Goal: Information Seeking & Learning: Check status

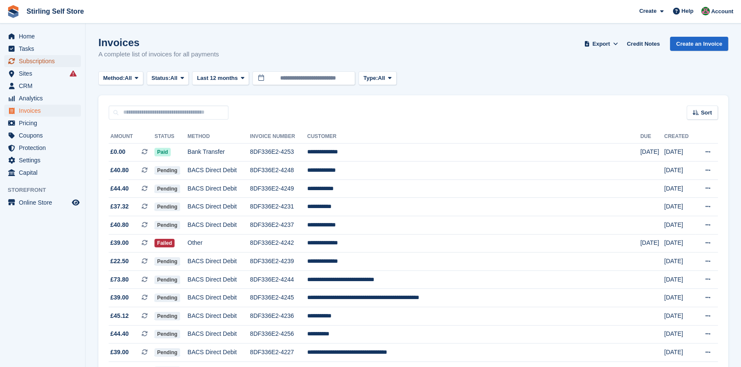
click at [40, 59] on span "Subscriptions" at bounding box center [44, 61] width 51 height 12
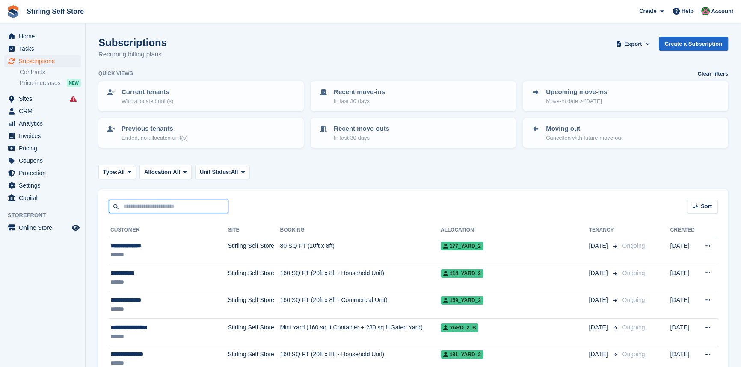
click at [135, 203] on input "text" at bounding box center [169, 207] width 120 height 14
type input "****"
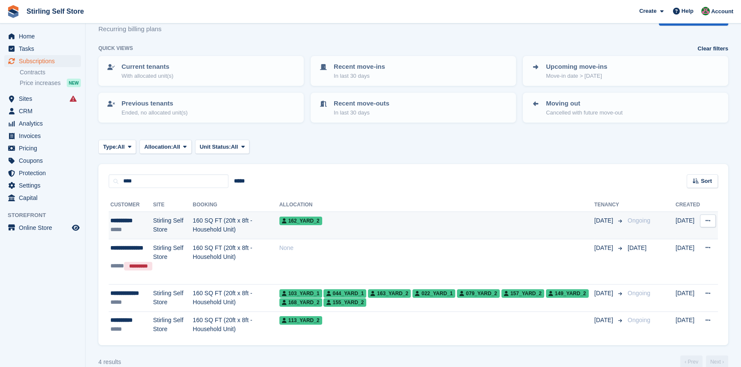
scroll to position [40, 0]
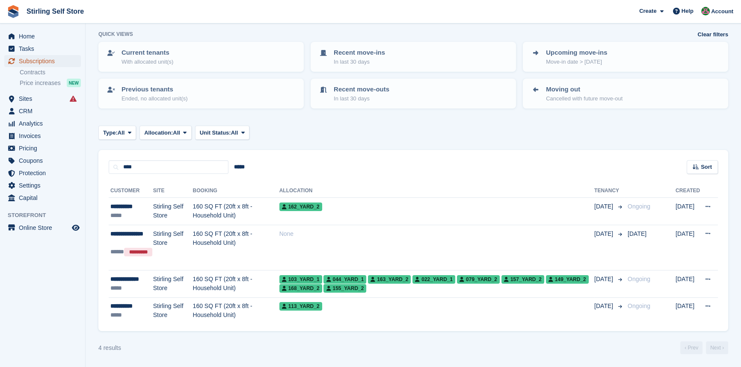
click at [22, 60] on span "Subscriptions" at bounding box center [44, 61] width 51 height 12
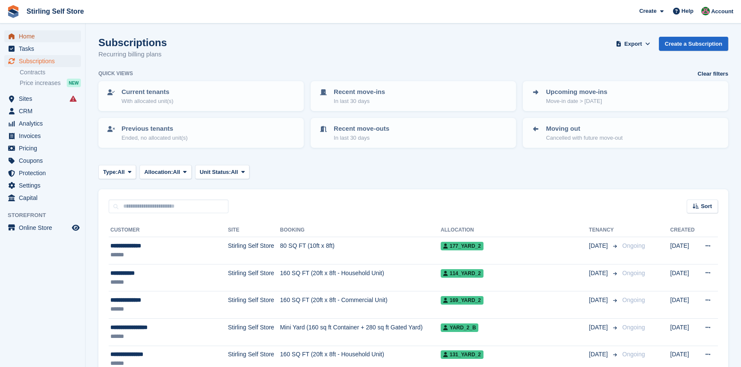
click at [18, 36] on link "Home" at bounding box center [42, 36] width 77 height 12
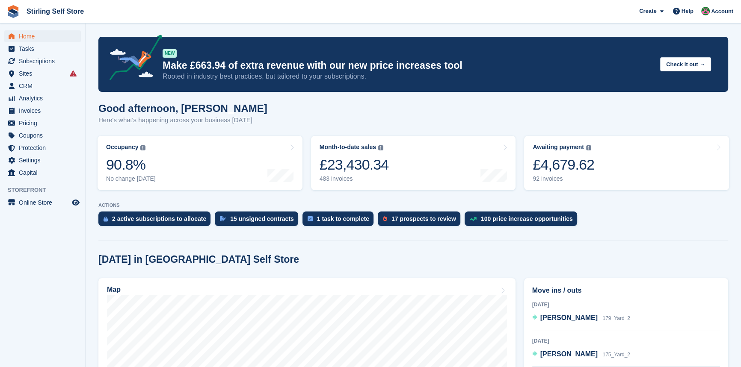
scroll to position [155, 0]
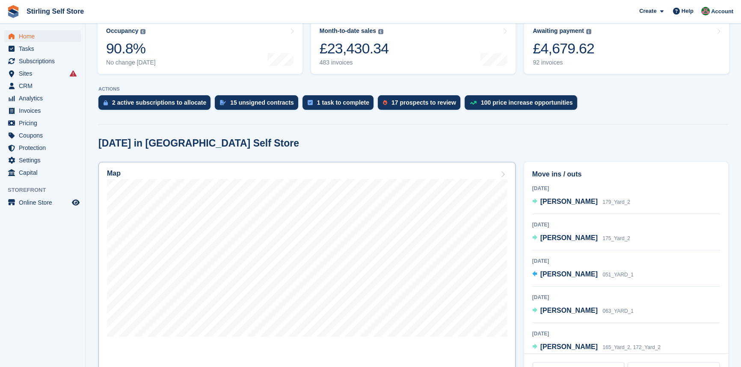
scroll to position [194, 0]
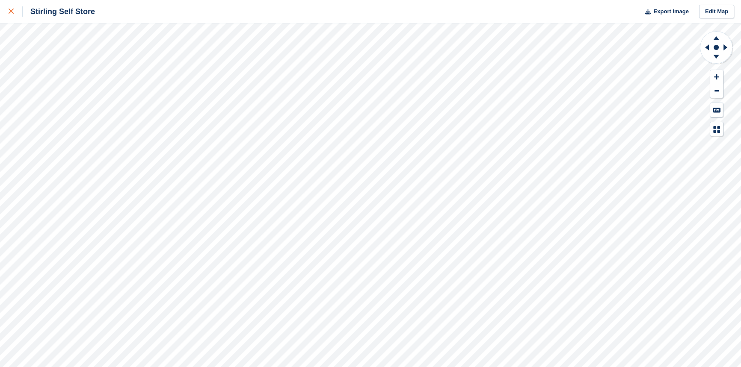
click at [13, 11] on icon at bounding box center [11, 11] width 5 height 5
click at [10, 11] on icon at bounding box center [11, 11] width 5 height 5
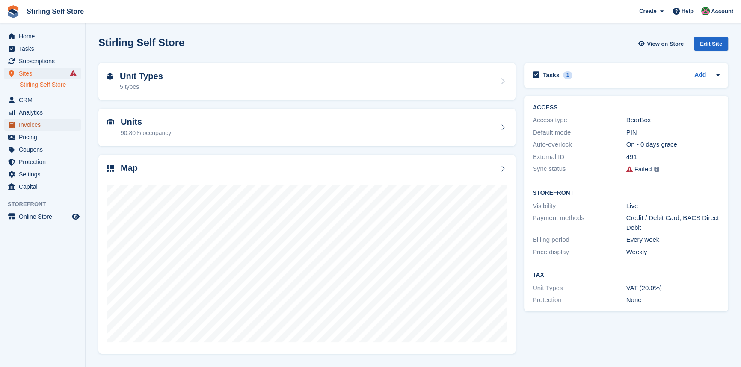
click at [32, 121] on span "Invoices" at bounding box center [44, 125] width 51 height 12
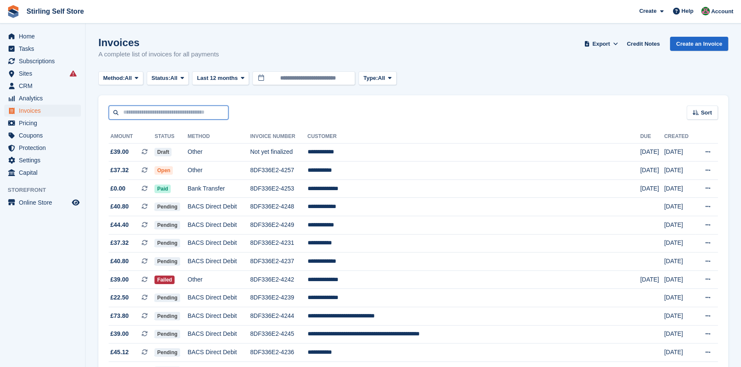
click at [134, 114] on input "text" at bounding box center [169, 113] width 120 height 14
type input "*"
type input "****"
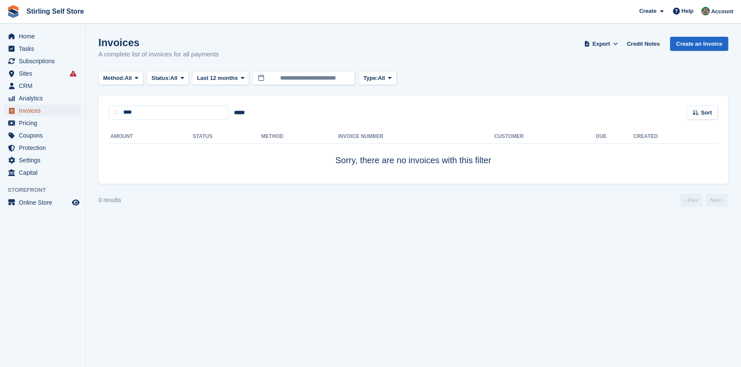
click at [41, 111] on span "Invoices" at bounding box center [44, 111] width 51 height 12
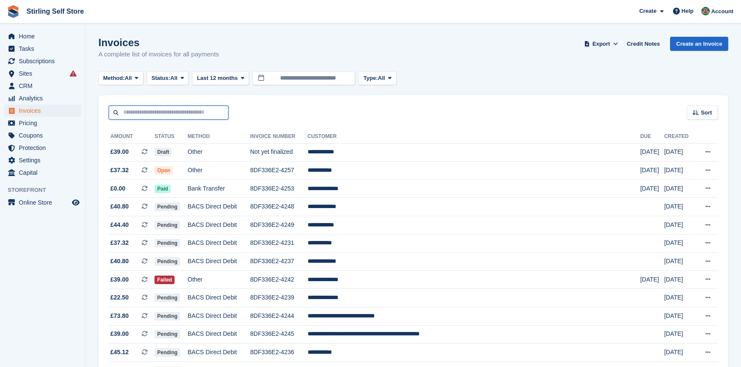
click at [170, 113] on input "text" at bounding box center [169, 113] width 120 height 14
type input "********"
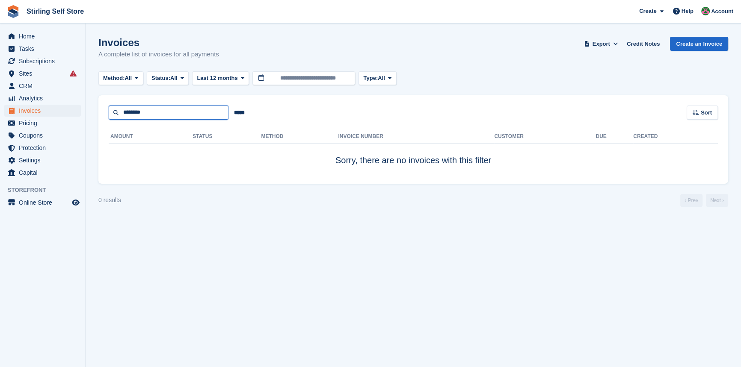
drag, startPoint x: 171, startPoint y: 112, endPoint x: 102, endPoint y: 111, distance: 68.5
click at [102, 111] on div "******** ***** Sort Sort by Date created Created (oldest first) Created (newest…" at bounding box center [413, 107] width 630 height 24
click at [155, 110] on input "text" at bounding box center [169, 113] width 120 height 14
paste input "**********"
type input "**********"
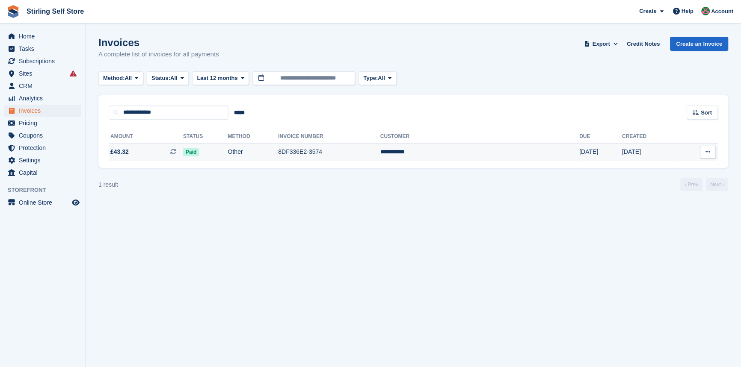
click at [334, 151] on td "8DF336E2-3574" at bounding box center [329, 152] width 102 height 18
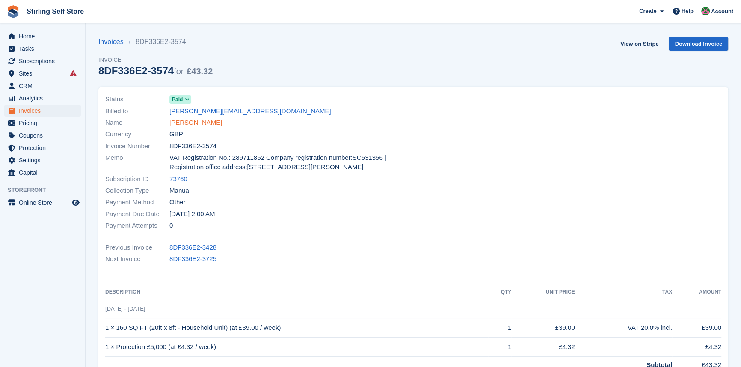
click at [184, 121] on link "[PERSON_NAME]" at bounding box center [195, 123] width 53 height 10
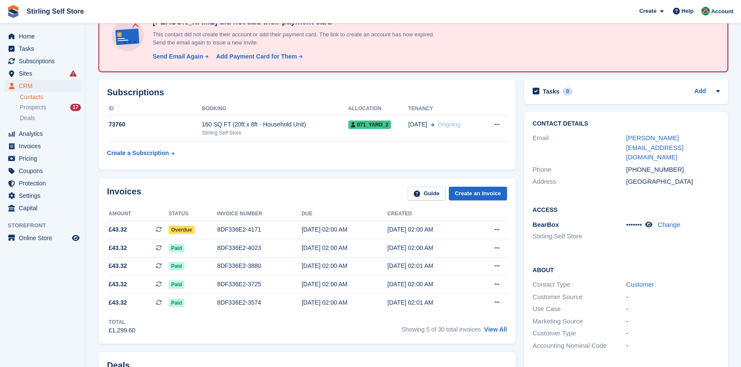
scroll to position [77, 0]
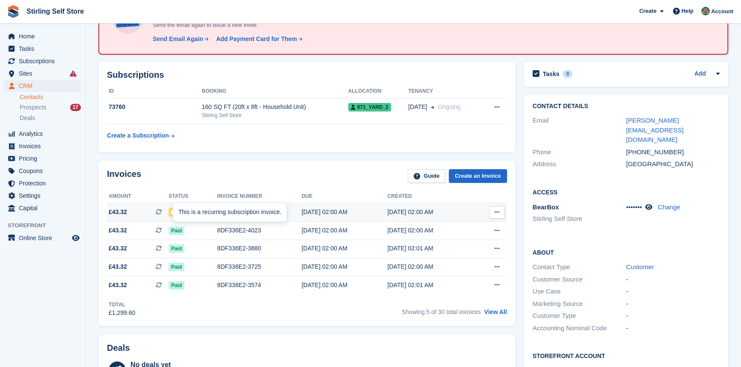
click at [176, 209] on div "This is a recurring subscription invoice." at bounding box center [229, 212] width 113 height 19
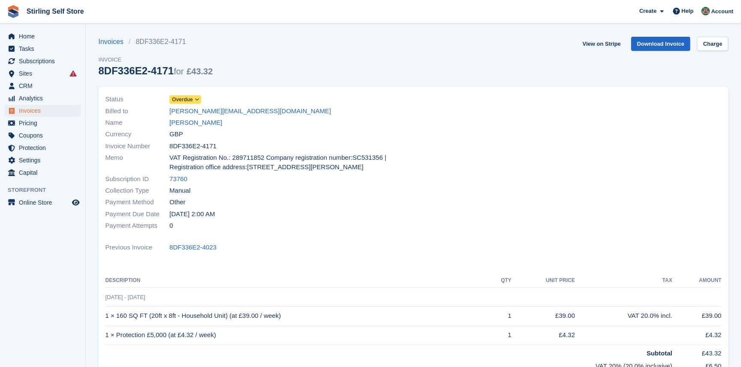
click at [188, 99] on span "Overdue" at bounding box center [182, 100] width 21 height 8
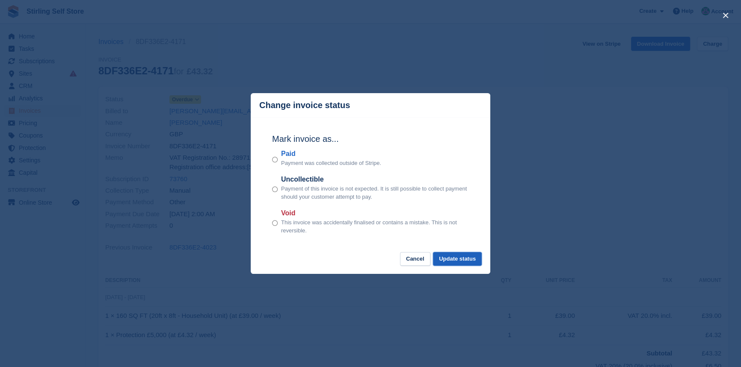
click at [462, 257] on button "Update status" at bounding box center [457, 259] width 49 height 14
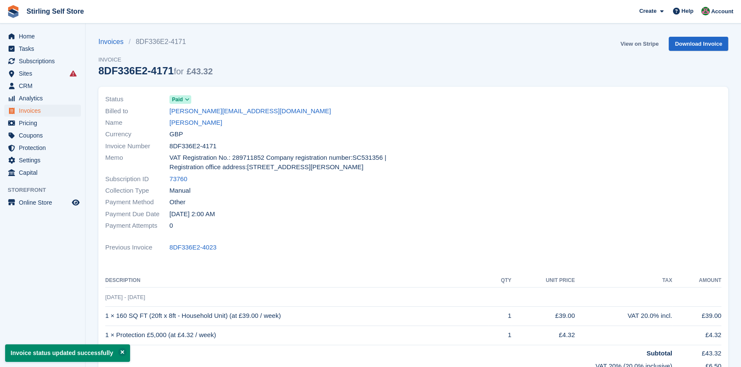
click at [636, 42] on link "View on Stripe" at bounding box center [639, 44] width 45 height 14
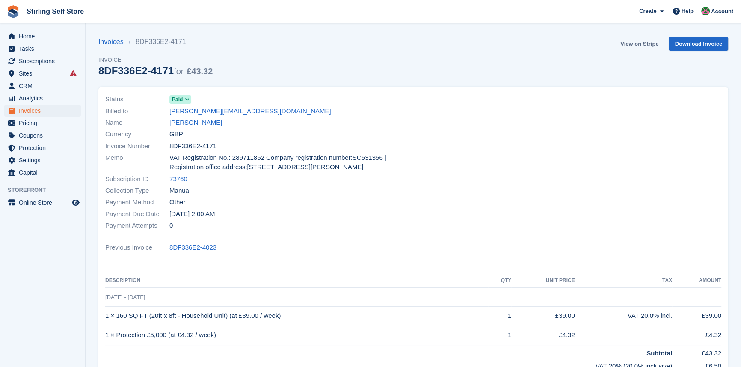
click at [631, 43] on link "View on Stripe" at bounding box center [639, 44] width 45 height 14
click at [641, 41] on link "View on Stripe" at bounding box center [639, 44] width 45 height 14
click at [39, 39] on span "Home" at bounding box center [44, 36] width 51 height 12
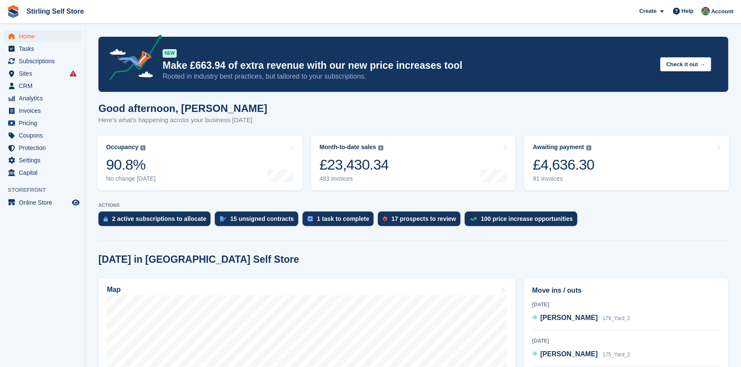
scroll to position [116, 0]
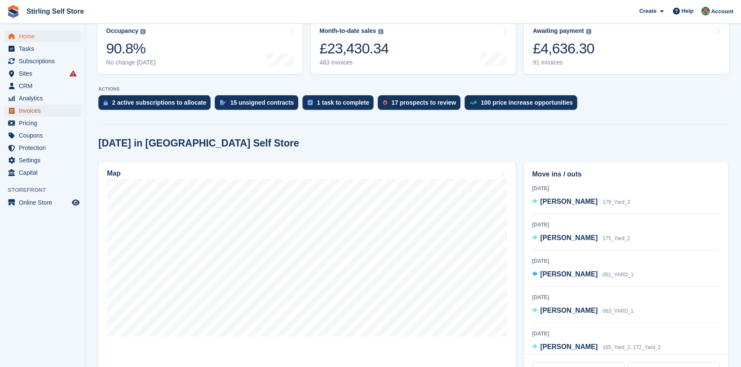
click at [26, 107] on span "Invoices" at bounding box center [44, 111] width 51 height 12
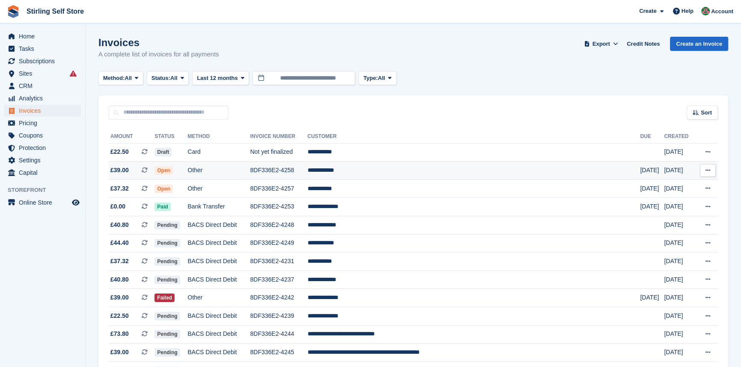
click at [173, 170] on span "Open" at bounding box center [163, 170] width 18 height 9
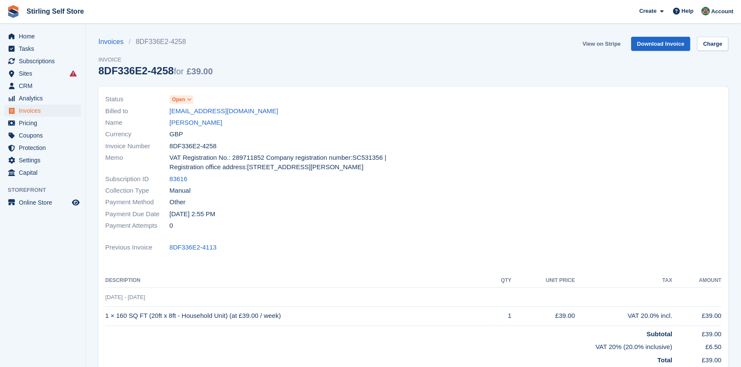
click at [597, 42] on link "View on Stripe" at bounding box center [601, 44] width 45 height 14
click at [30, 110] on span "Invoices" at bounding box center [44, 111] width 51 height 12
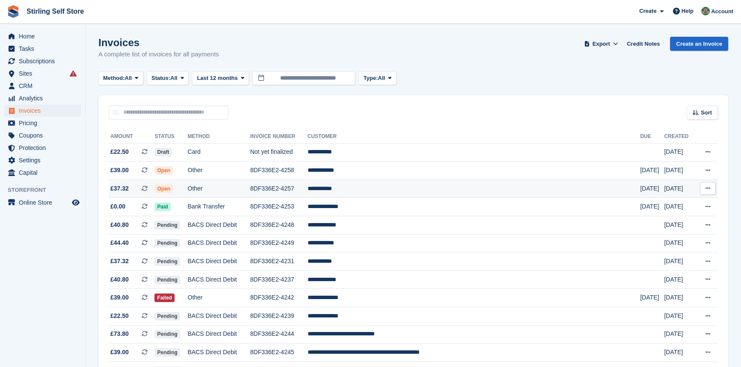
click at [173, 190] on span "Open" at bounding box center [163, 189] width 18 height 9
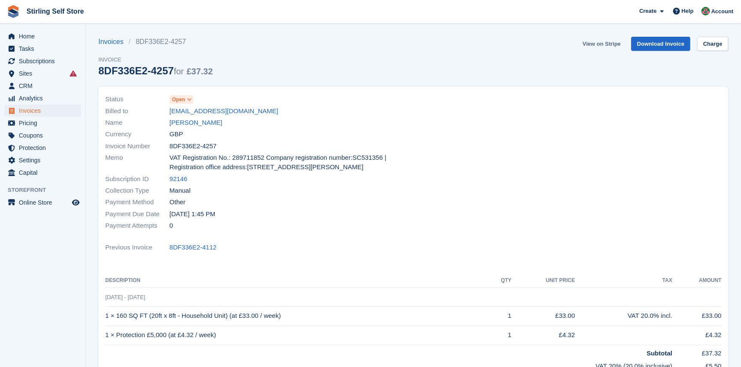
click at [610, 46] on link "View on Stripe" at bounding box center [601, 44] width 45 height 14
click at [43, 109] on span "Invoices" at bounding box center [44, 111] width 51 height 12
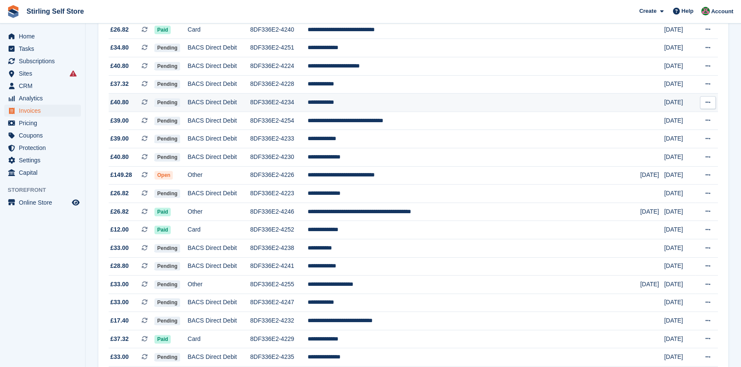
scroll to position [466, 0]
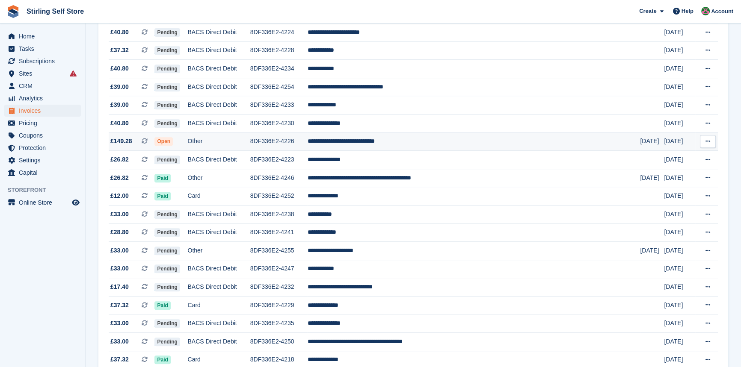
click at [173, 146] on span "Open" at bounding box center [163, 141] width 18 height 9
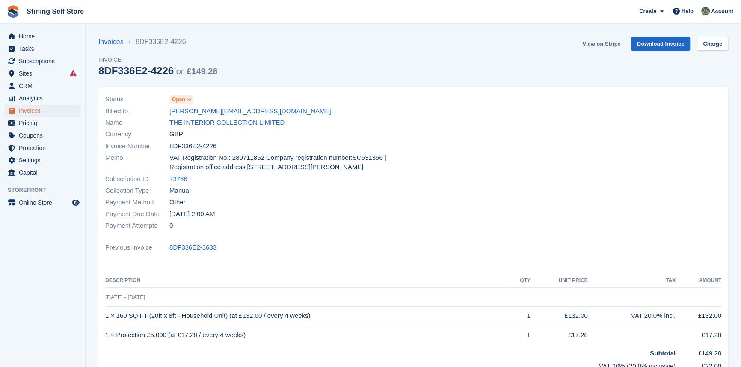
click at [615, 41] on link "View on Stripe" at bounding box center [601, 44] width 45 height 14
drag, startPoint x: 35, startPoint y: 110, endPoint x: 89, endPoint y: 109, distance: 53.9
click at [35, 110] on span "Invoices" at bounding box center [44, 111] width 51 height 12
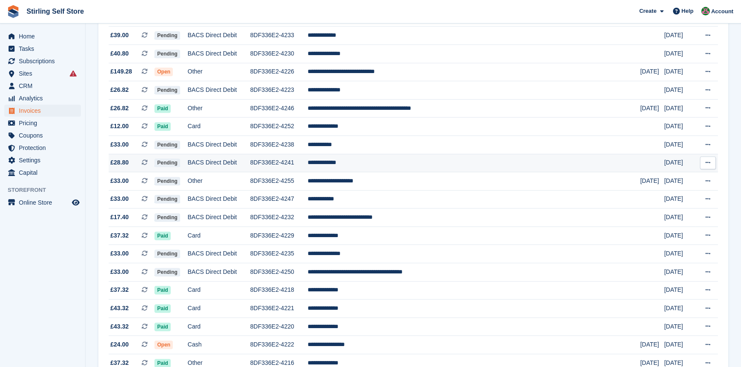
scroll to position [544, 0]
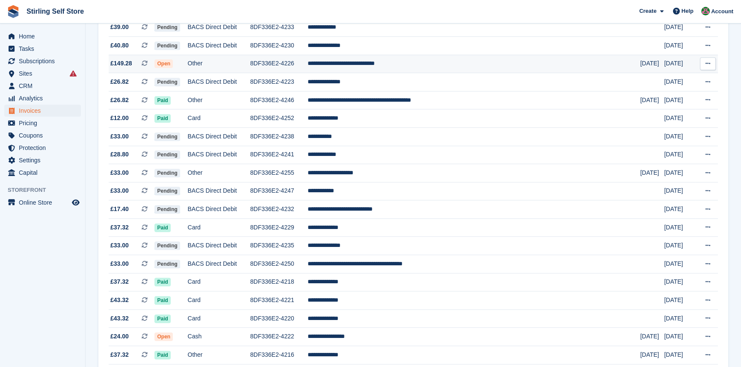
click at [173, 68] on span "Open" at bounding box center [163, 63] width 18 height 9
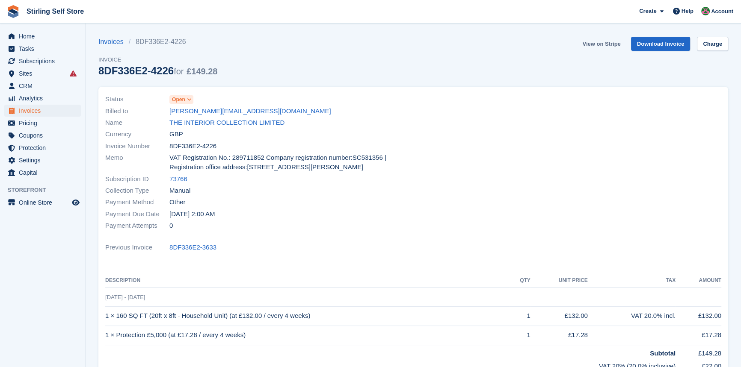
click at [608, 44] on link "View on Stripe" at bounding box center [601, 44] width 45 height 14
click at [39, 110] on span "Invoices" at bounding box center [44, 111] width 51 height 12
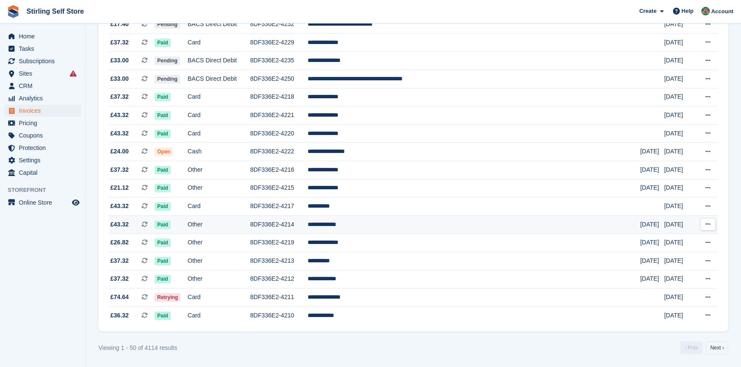
scroll to position [743, 0]
click at [723, 351] on link "Next ›" at bounding box center [717, 348] width 22 height 13
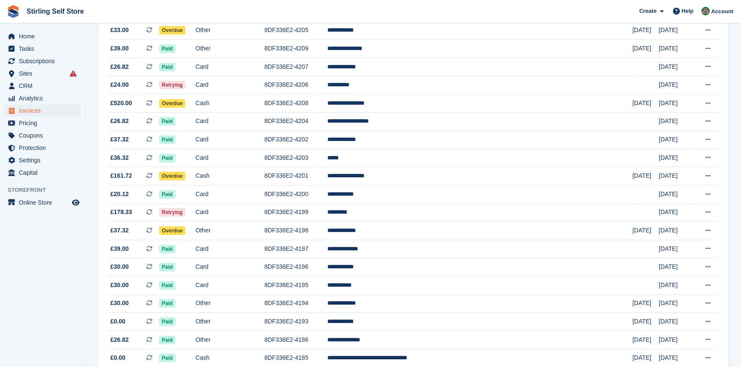
scroll to position [81, 0]
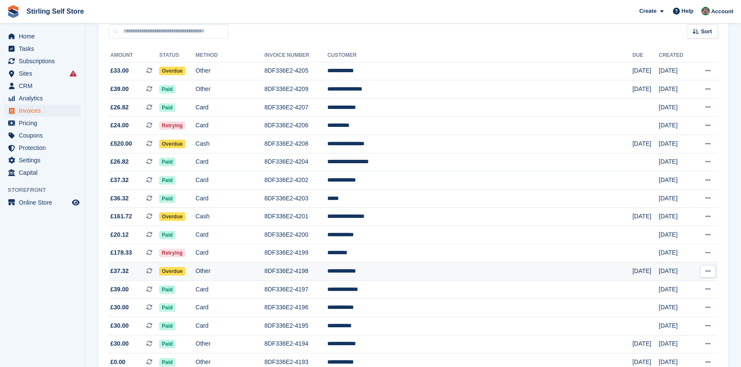
click at [185, 271] on span "Overdue" at bounding box center [172, 271] width 26 height 9
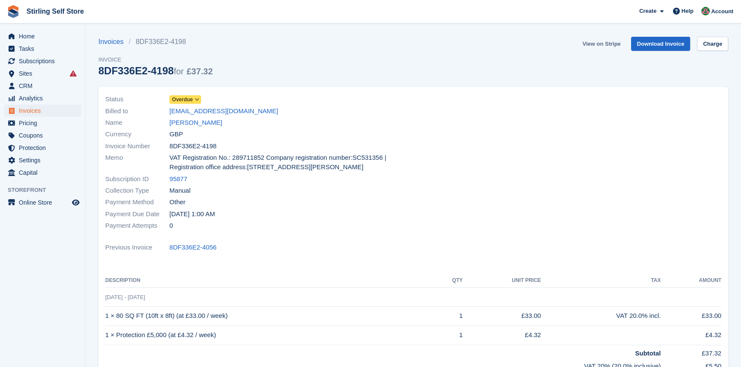
click at [607, 41] on link "View on Stripe" at bounding box center [601, 44] width 45 height 14
click at [34, 107] on span "Invoices" at bounding box center [44, 111] width 51 height 12
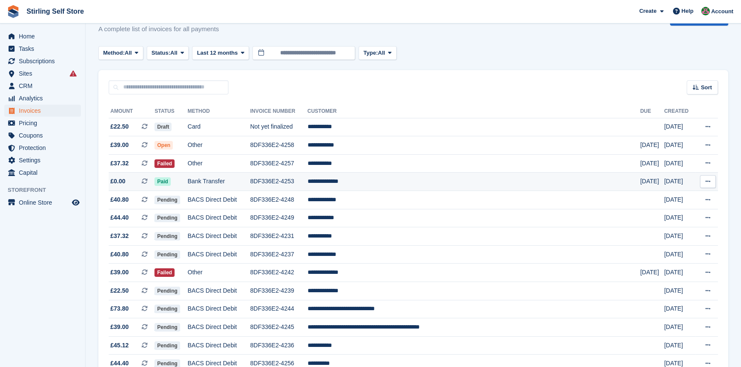
scroll to position [39, 0]
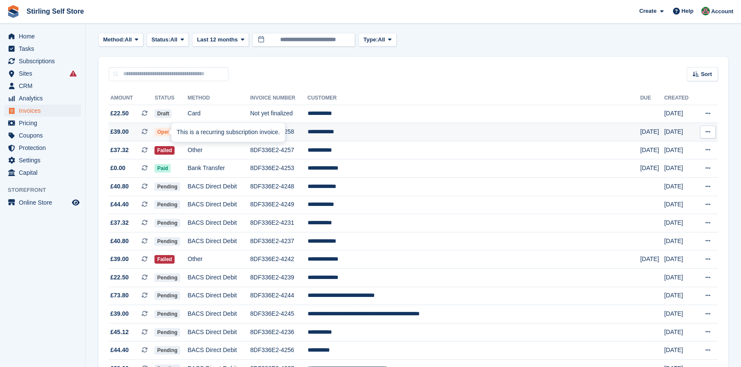
click at [179, 128] on div "This is a recurring subscription invoice." at bounding box center [228, 132] width 113 height 19
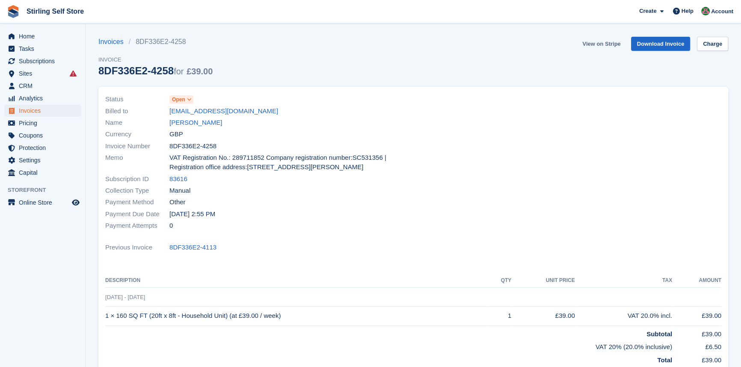
click at [609, 41] on link "View on Stripe" at bounding box center [601, 44] width 45 height 14
click at [30, 110] on span "Invoices" at bounding box center [44, 111] width 51 height 12
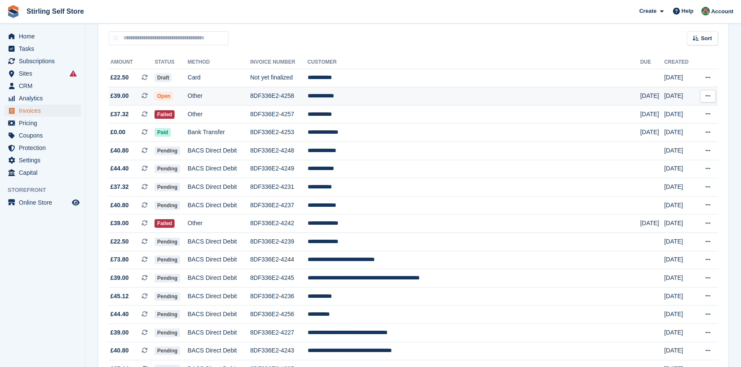
scroll to position [77, 0]
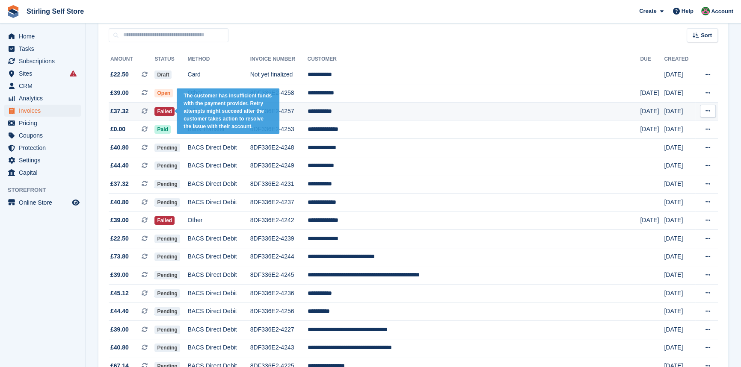
click at [175, 109] on span "Failed" at bounding box center [164, 111] width 20 height 9
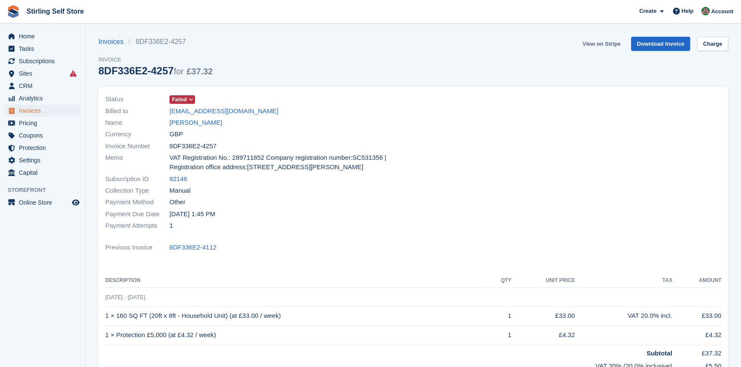
click at [605, 40] on link "View on Stripe" at bounding box center [601, 44] width 45 height 14
click at [33, 111] on span "Invoices" at bounding box center [44, 111] width 51 height 12
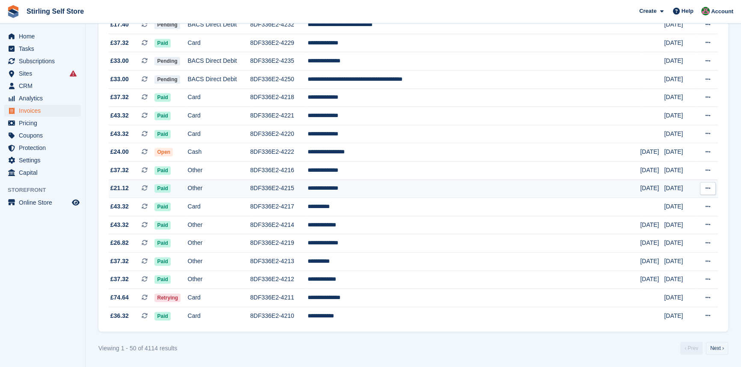
scroll to position [743, 0]
click at [722, 347] on link "Next ›" at bounding box center [717, 348] width 22 height 13
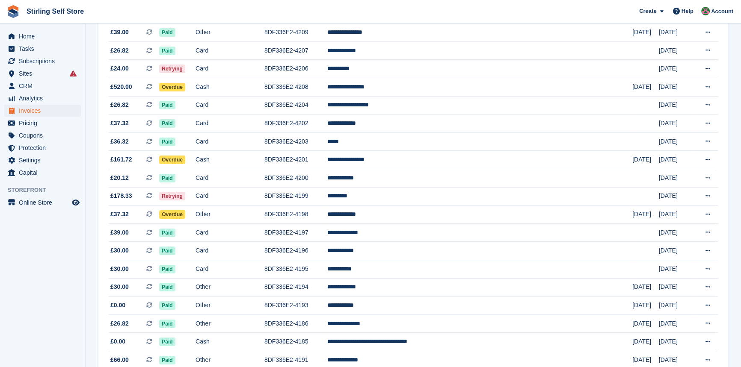
scroll to position [120, 0]
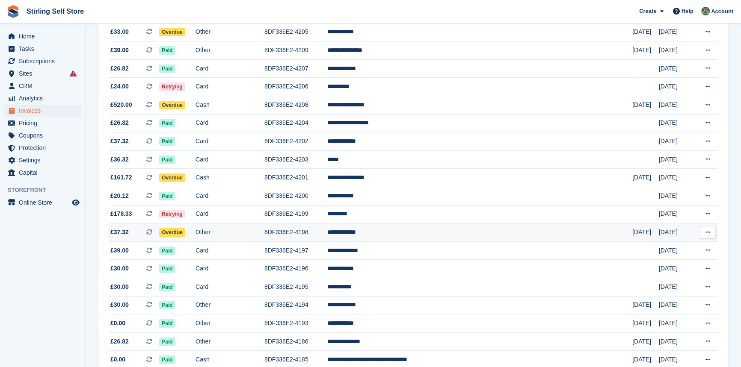
click at [185, 233] on span "Overdue" at bounding box center [172, 232] width 26 height 9
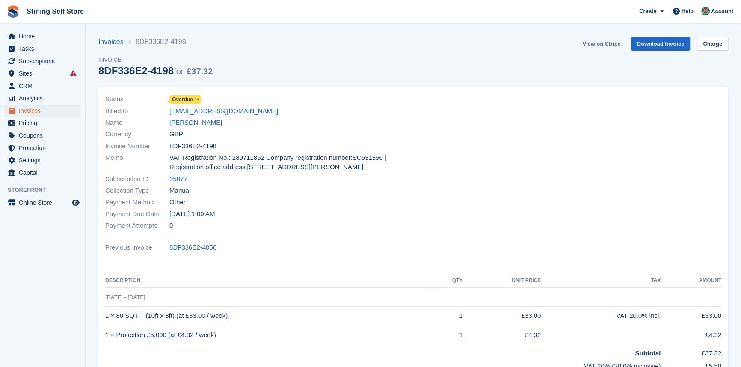
click at [593, 42] on link "View on Stripe" at bounding box center [601, 44] width 45 height 14
drag, startPoint x: 32, startPoint y: 110, endPoint x: 43, endPoint y: 111, distance: 11.1
click at [32, 110] on span "Invoices" at bounding box center [44, 111] width 51 height 12
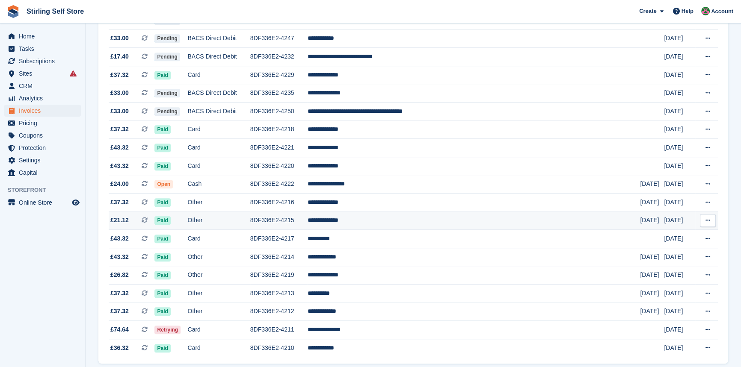
scroll to position [743, 0]
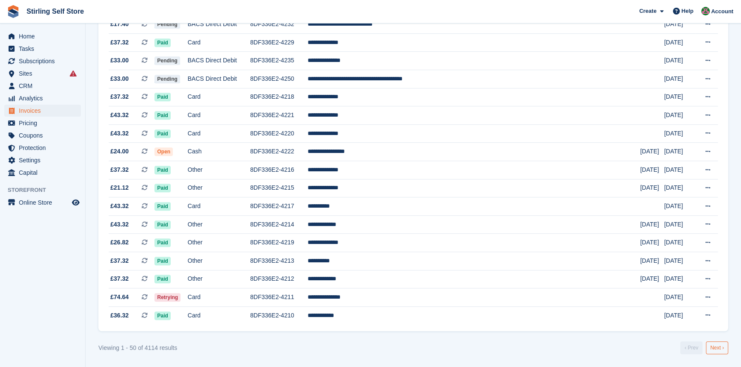
click at [718, 348] on link "Next ›" at bounding box center [717, 348] width 22 height 13
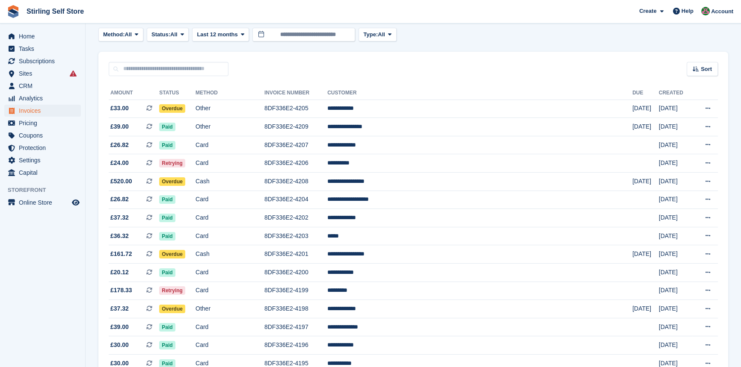
scroll to position [43, 0]
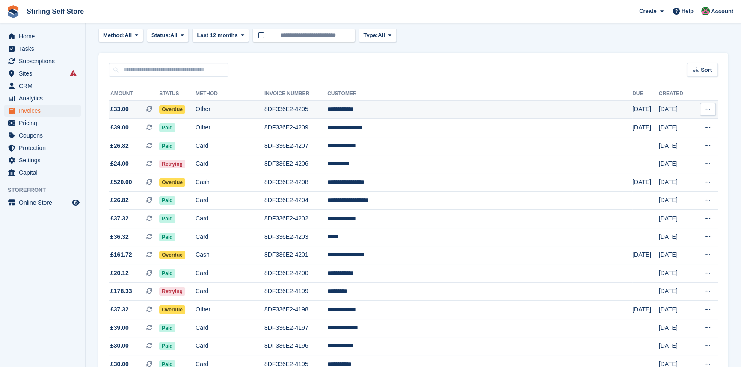
click at [184, 110] on span "Overdue" at bounding box center [172, 109] width 26 height 9
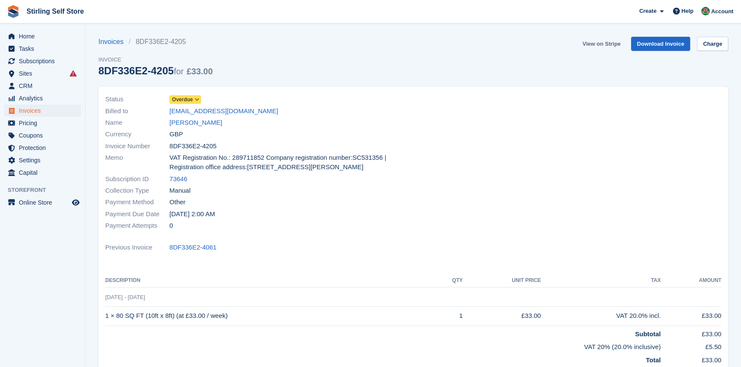
click at [599, 44] on link "View on Stripe" at bounding box center [601, 44] width 45 height 14
click at [29, 107] on span "Invoices" at bounding box center [44, 111] width 51 height 12
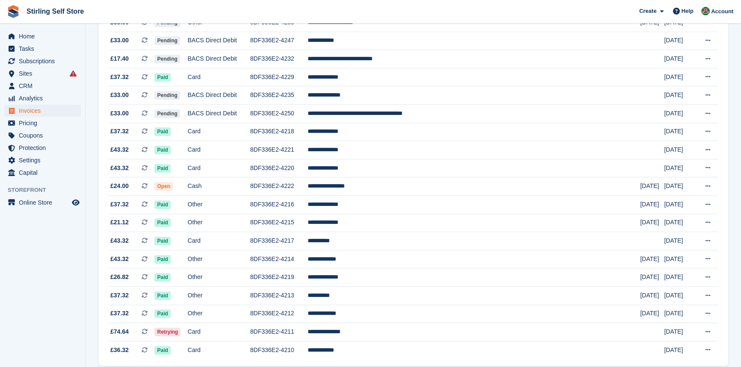
scroll to position [743, 0]
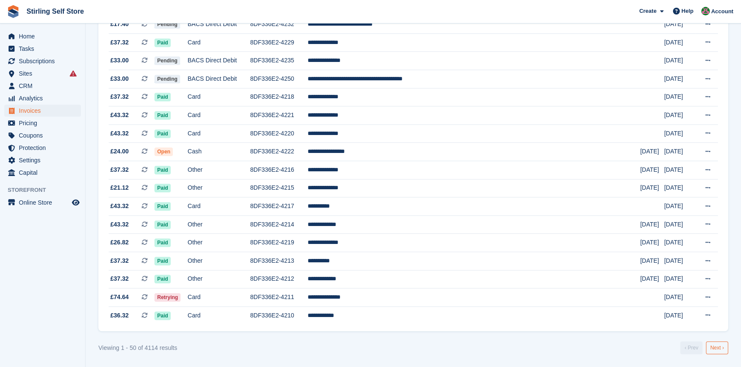
click at [722, 350] on link "Next ›" at bounding box center [717, 348] width 22 height 13
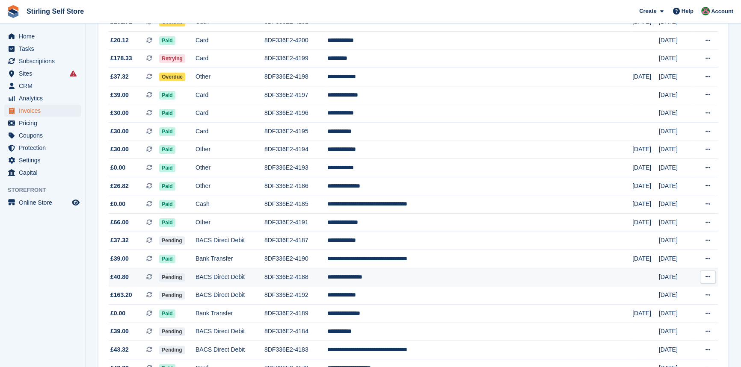
scroll to position [81, 0]
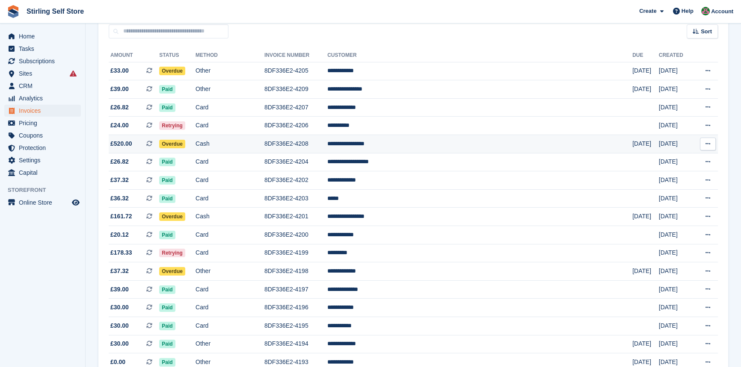
click at [185, 146] on span "Overdue" at bounding box center [172, 144] width 26 height 9
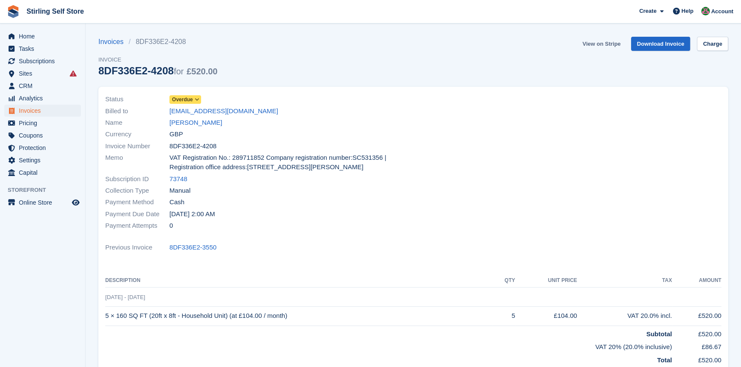
click at [602, 41] on link "View on Stripe" at bounding box center [601, 44] width 45 height 14
drag, startPoint x: 31, startPoint y: 108, endPoint x: 111, endPoint y: 116, distance: 80.4
click at [31, 108] on span "Invoices" at bounding box center [44, 111] width 51 height 12
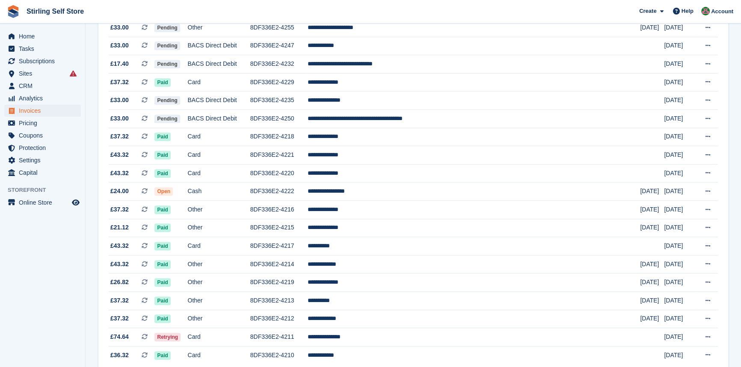
scroll to position [743, 0]
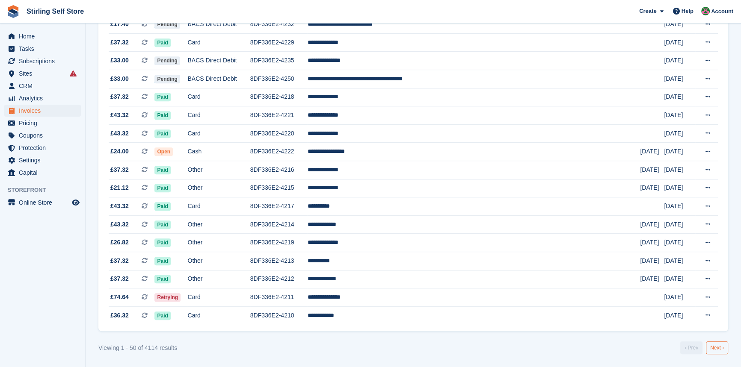
click at [714, 350] on link "Next ›" at bounding box center [717, 348] width 22 height 13
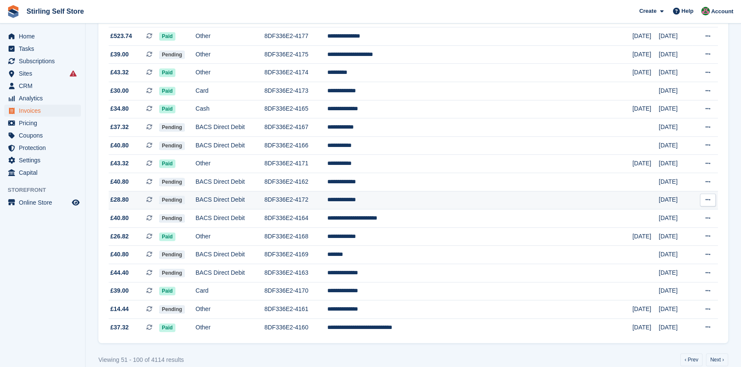
scroll to position [743, 0]
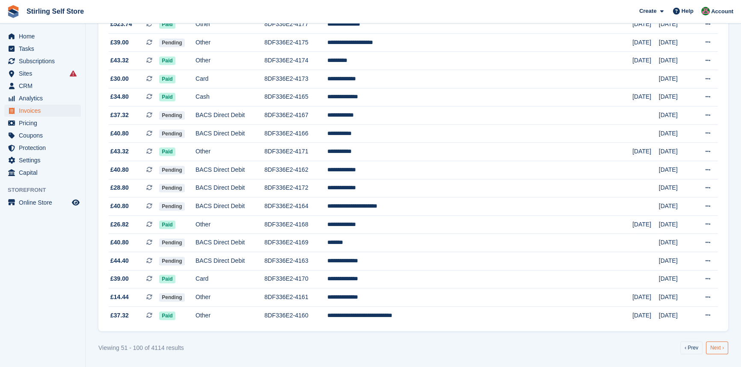
click at [719, 346] on link "Next ›" at bounding box center [717, 348] width 22 height 13
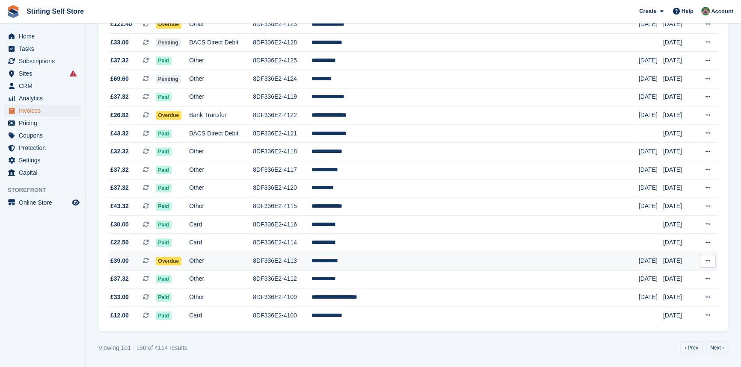
click at [182, 260] on span "Overdue" at bounding box center [169, 261] width 26 height 9
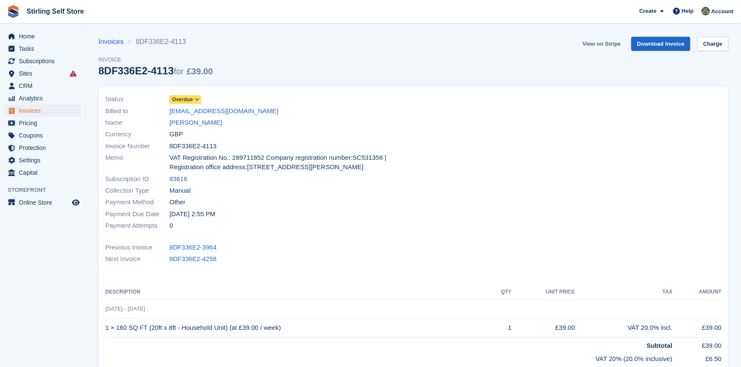
click at [605, 41] on link "View on Stripe" at bounding box center [601, 44] width 45 height 14
drag, startPoint x: 41, startPoint y: 110, endPoint x: 60, endPoint y: 110, distance: 19.3
click at [41, 110] on span "Invoices" at bounding box center [44, 111] width 51 height 12
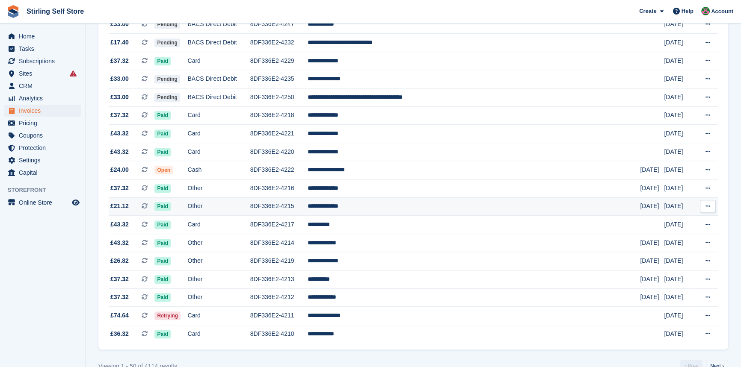
scroll to position [743, 0]
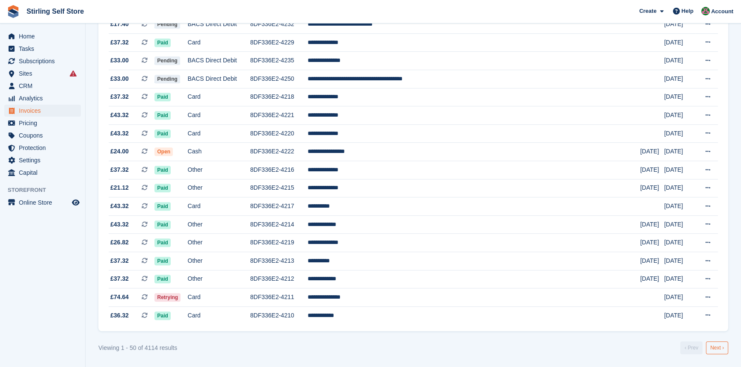
click at [723, 347] on link "Next ›" at bounding box center [717, 348] width 22 height 13
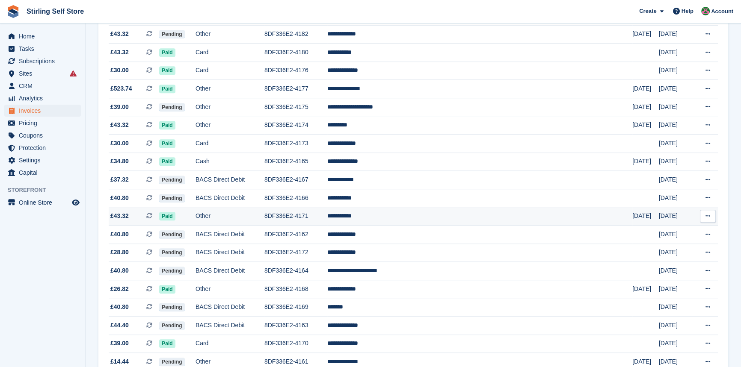
scroll to position [743, 0]
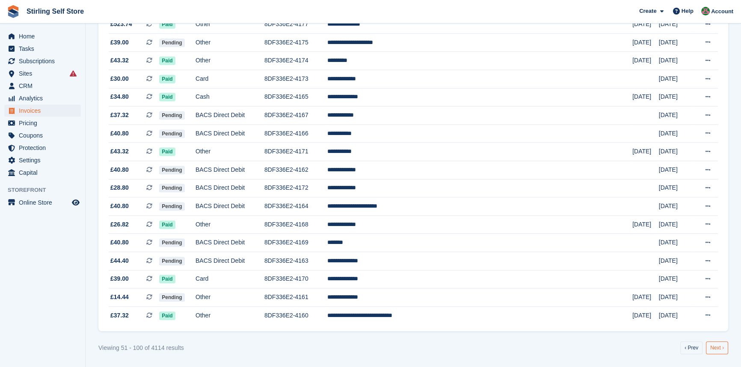
click at [719, 347] on link "Next ›" at bounding box center [717, 348] width 22 height 13
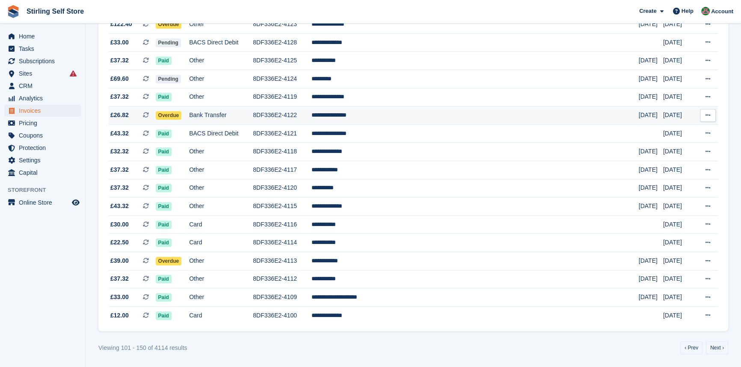
click at [175, 111] on span "Overdue" at bounding box center [169, 115] width 26 height 9
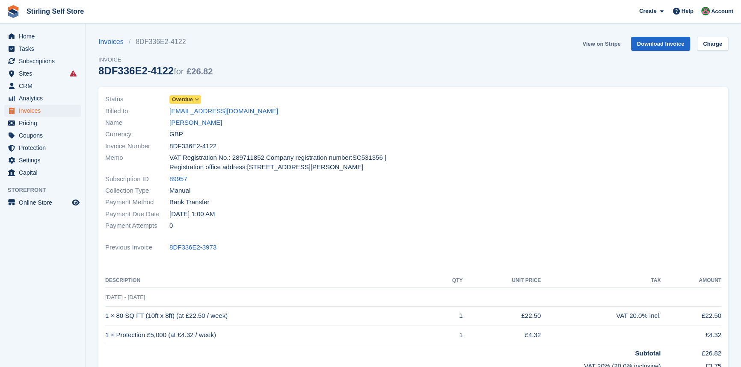
click at [596, 43] on link "View on Stripe" at bounding box center [601, 44] width 45 height 14
click at [29, 109] on span "Invoices" at bounding box center [44, 111] width 51 height 12
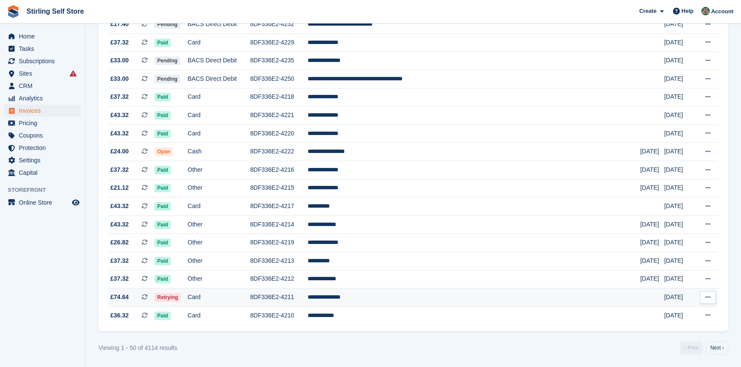
scroll to position [743, 0]
click at [720, 350] on link "Next ›" at bounding box center [717, 348] width 22 height 13
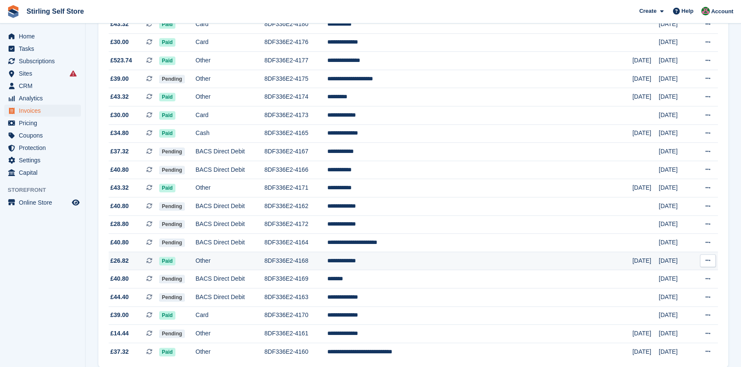
scroll to position [743, 0]
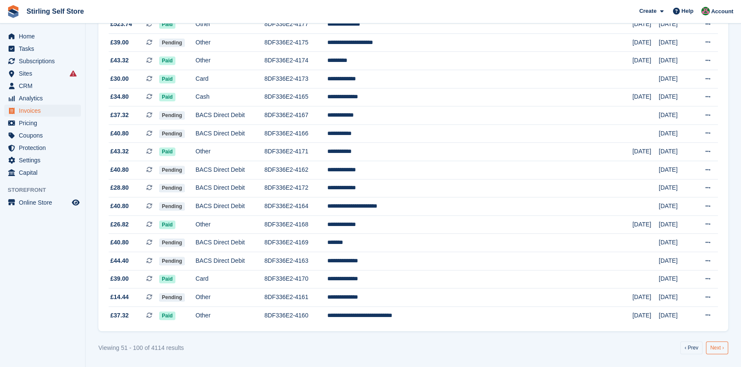
click at [724, 347] on link "Next ›" at bounding box center [717, 348] width 22 height 13
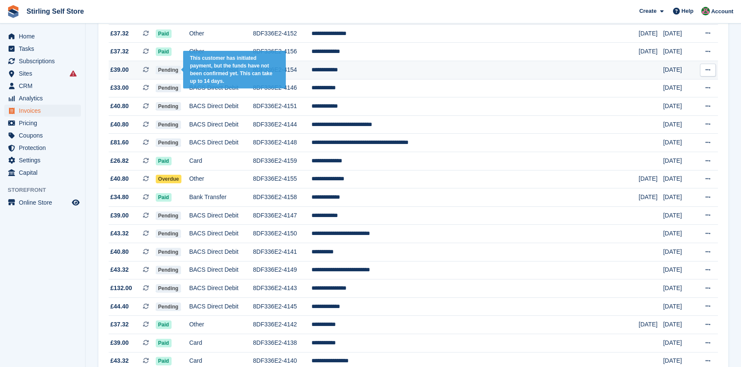
scroll to position [233, 0]
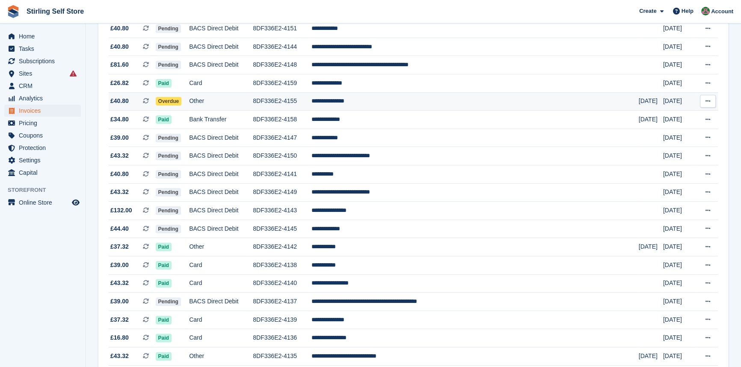
click at [179, 101] on span "Overdue" at bounding box center [169, 101] width 26 height 9
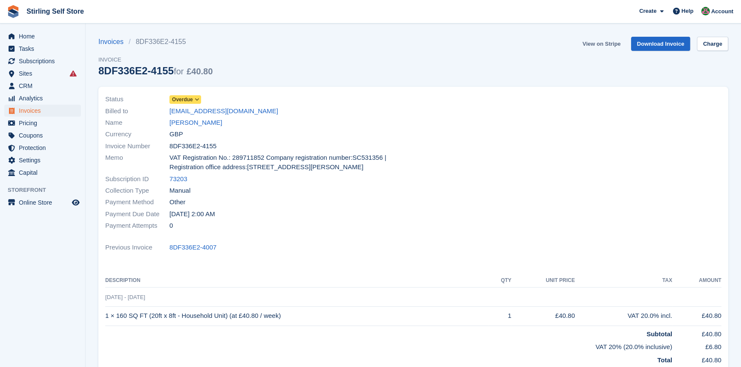
click at [602, 43] on link "View on Stripe" at bounding box center [601, 44] width 45 height 14
click at [27, 110] on span "Invoices" at bounding box center [44, 111] width 51 height 12
